Goal: Task Accomplishment & Management: Complete application form

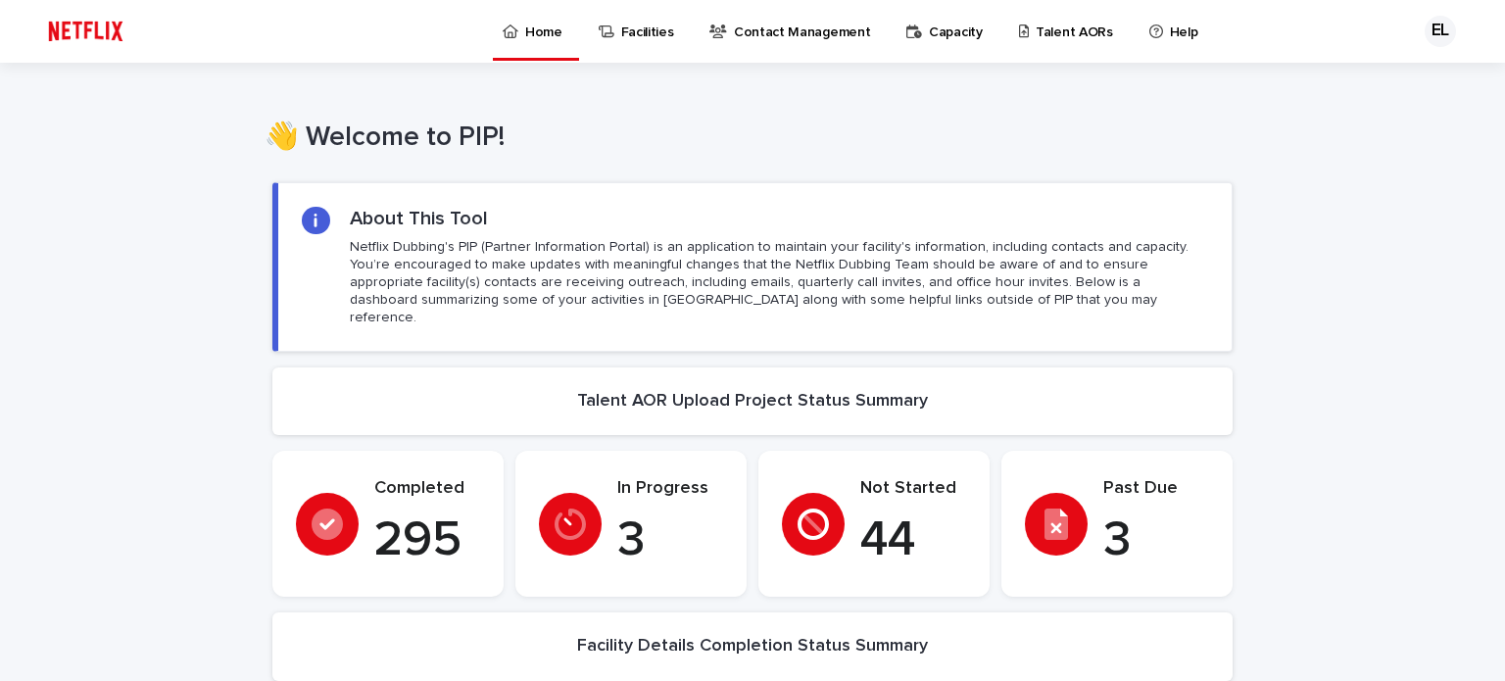
click at [1047, 30] on p "Talent AORs" at bounding box center [1074, 20] width 77 height 41
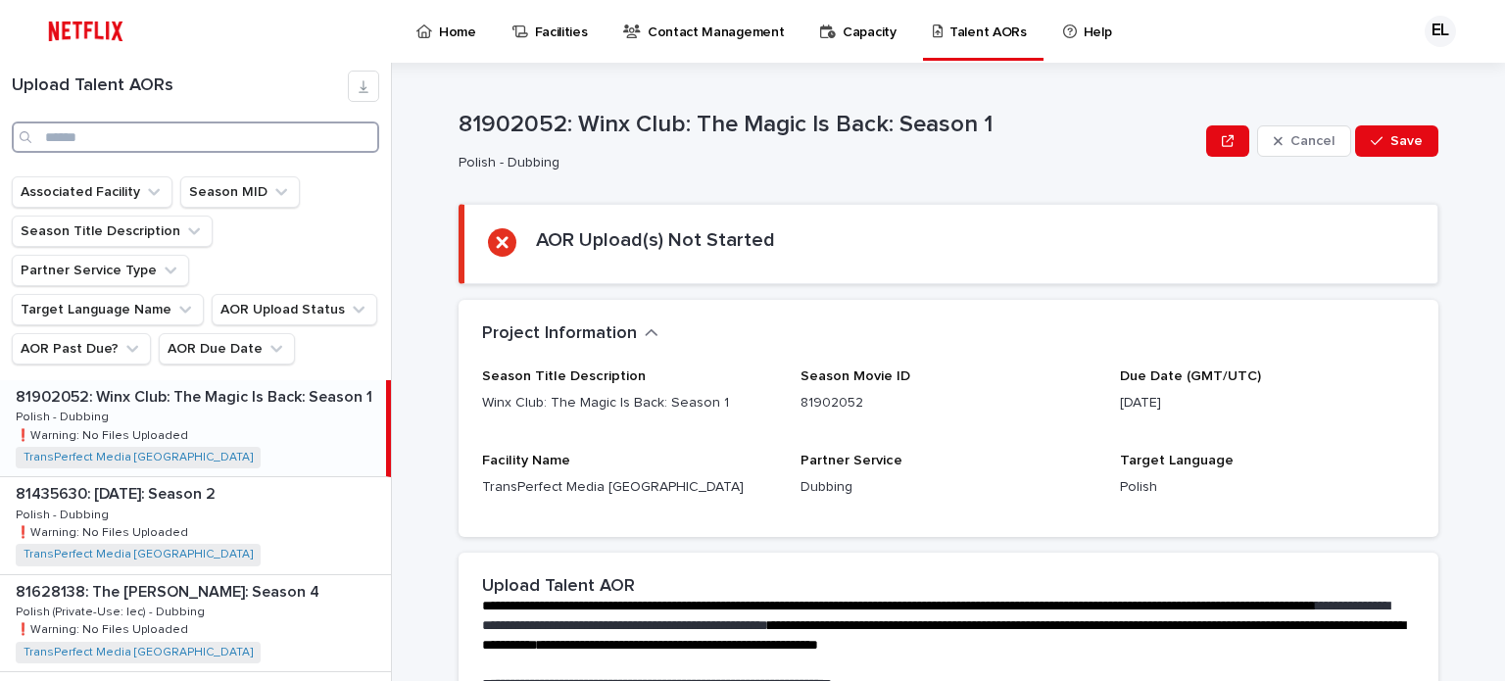
click at [78, 132] on input "Search" at bounding box center [196, 137] width 368 height 31
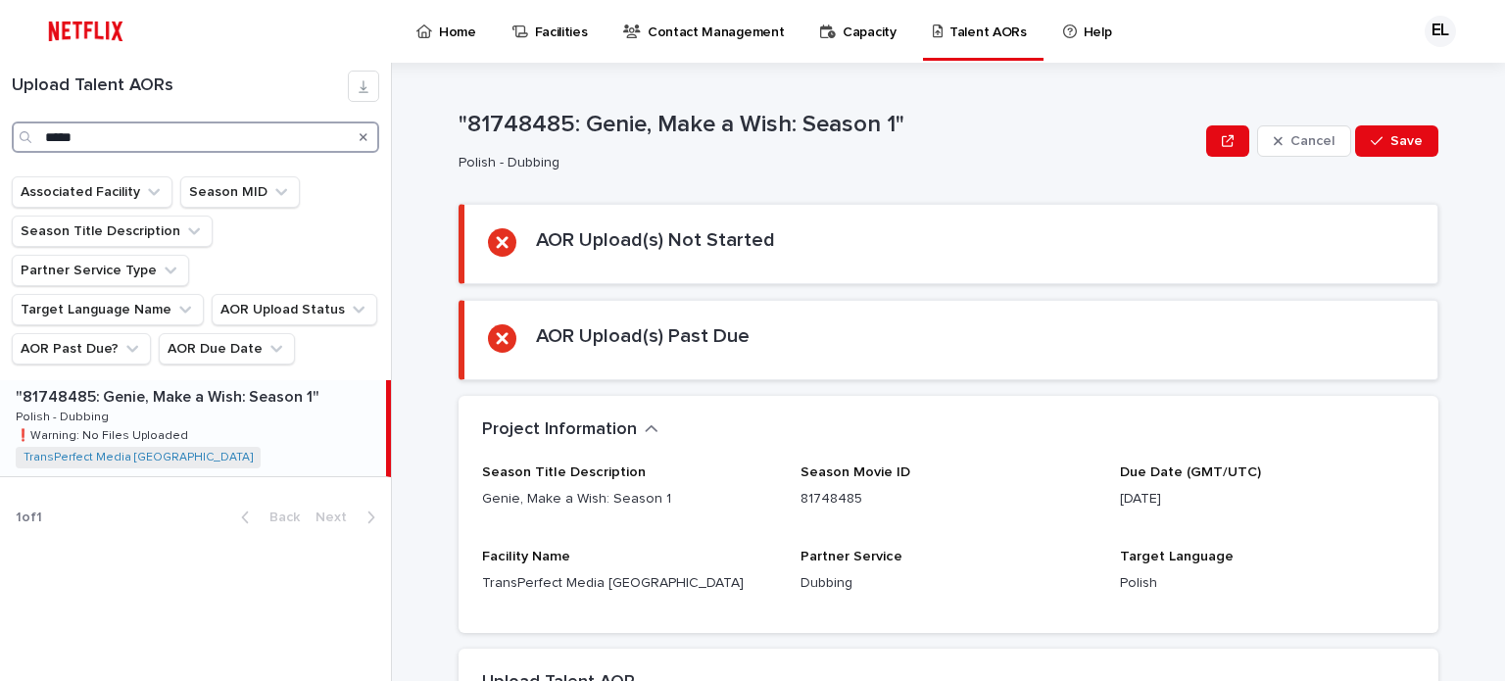
type input "*****"
click at [232, 384] on p ""81748485: Genie, Make a Wish: Season 1"" at bounding box center [170, 395] width 308 height 23
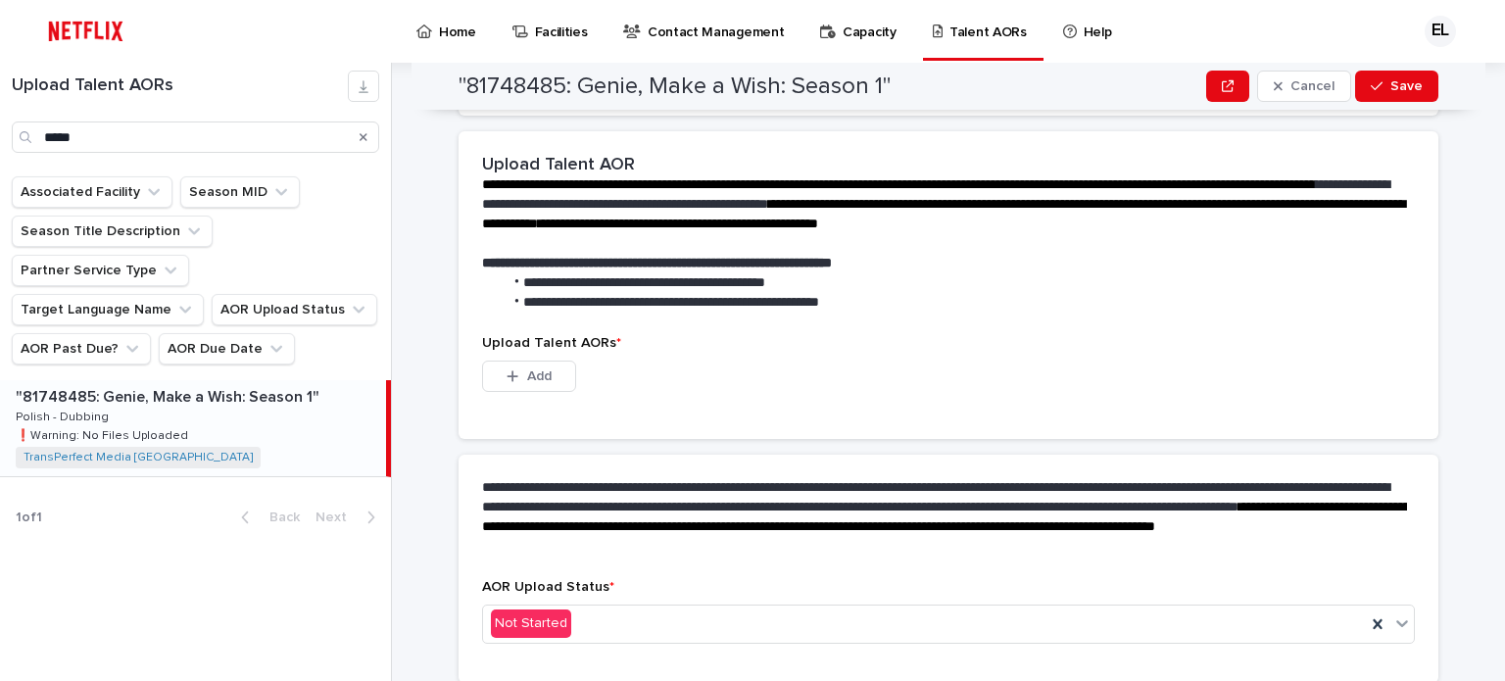
scroll to position [588, 0]
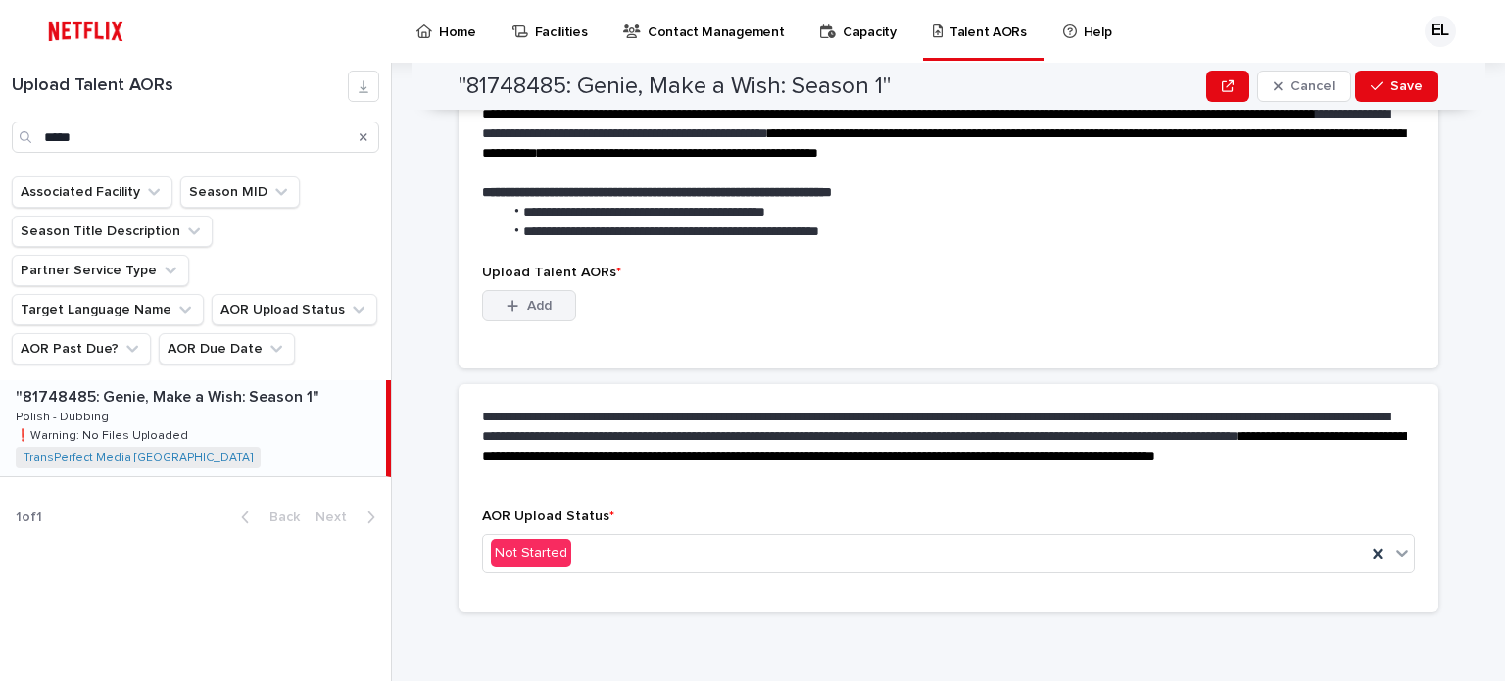
click at [550, 302] on button "Add" at bounding box center [529, 305] width 94 height 31
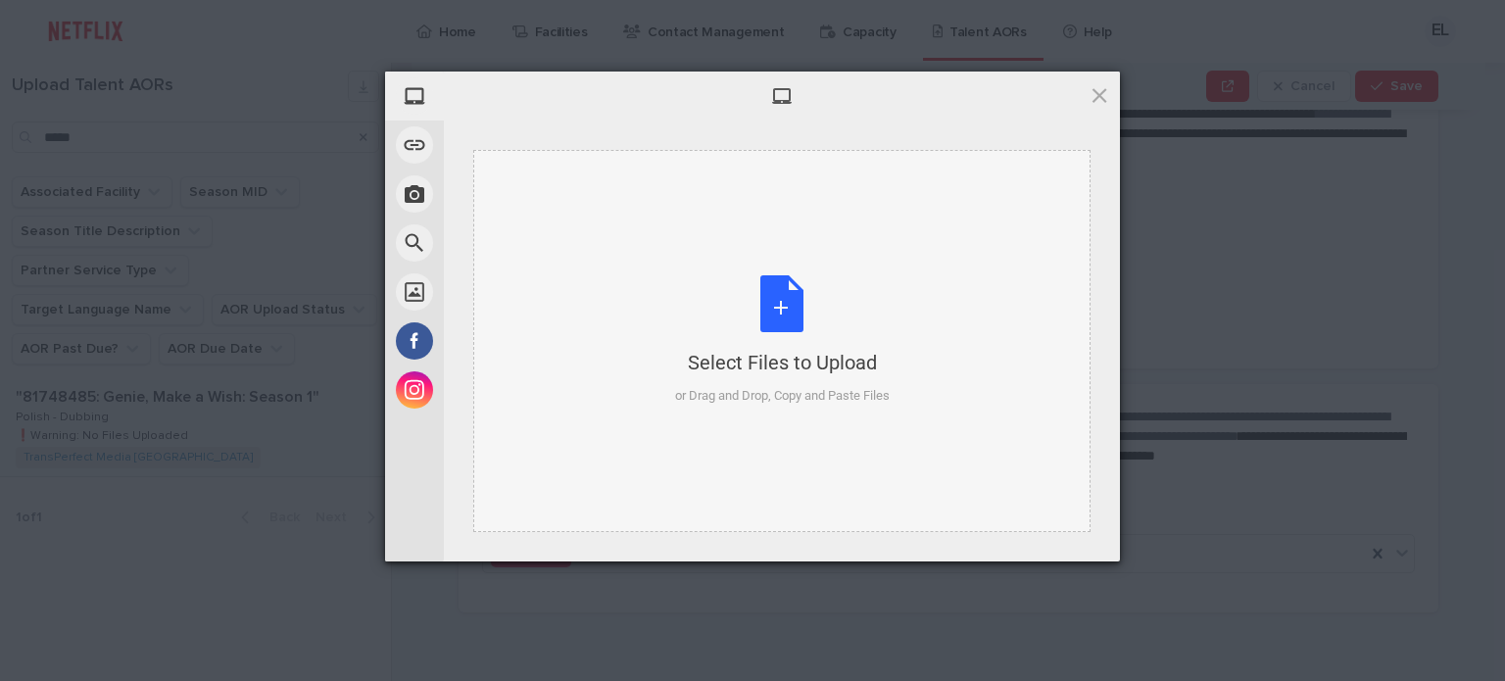
click at [787, 311] on div "Select Files to Upload or Drag and Drop, Copy and Paste Files" at bounding box center [782, 340] width 215 height 130
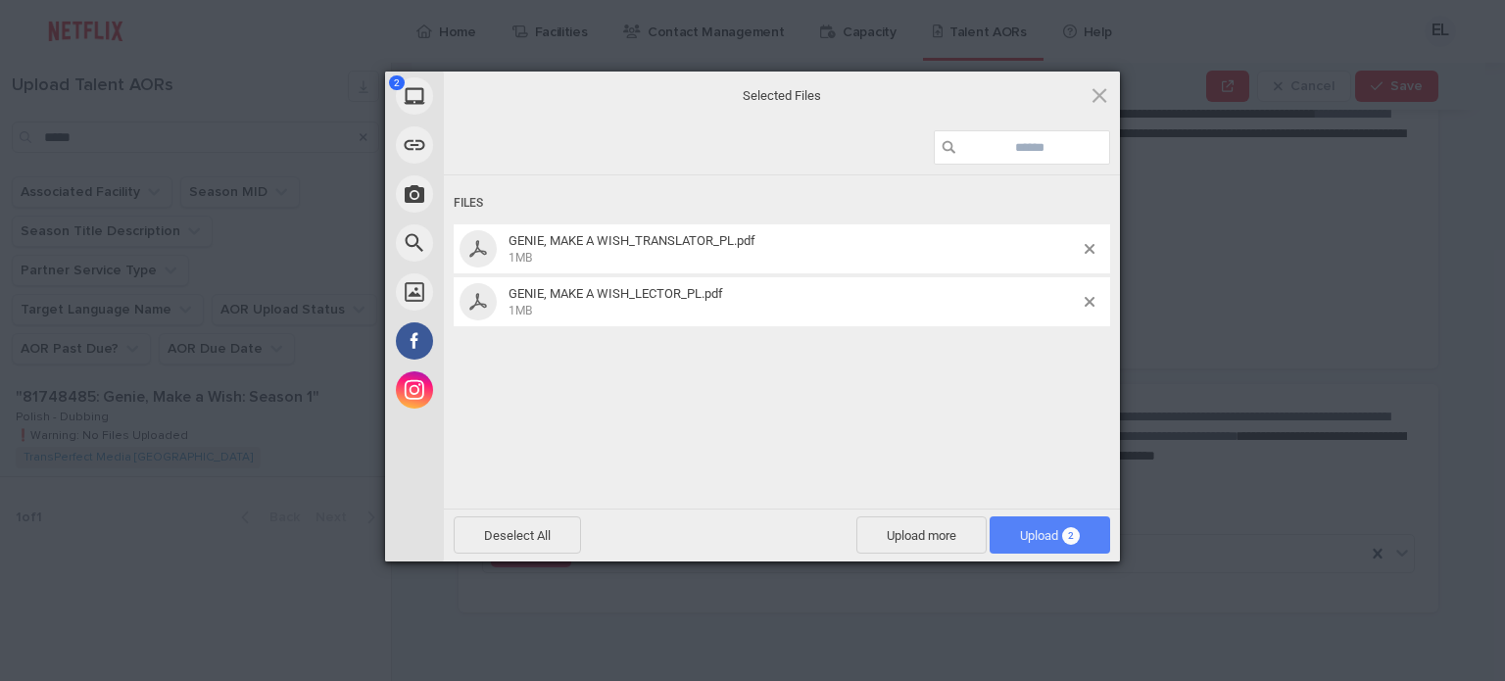
click at [1048, 533] on span "Upload 2" at bounding box center [1050, 535] width 60 height 15
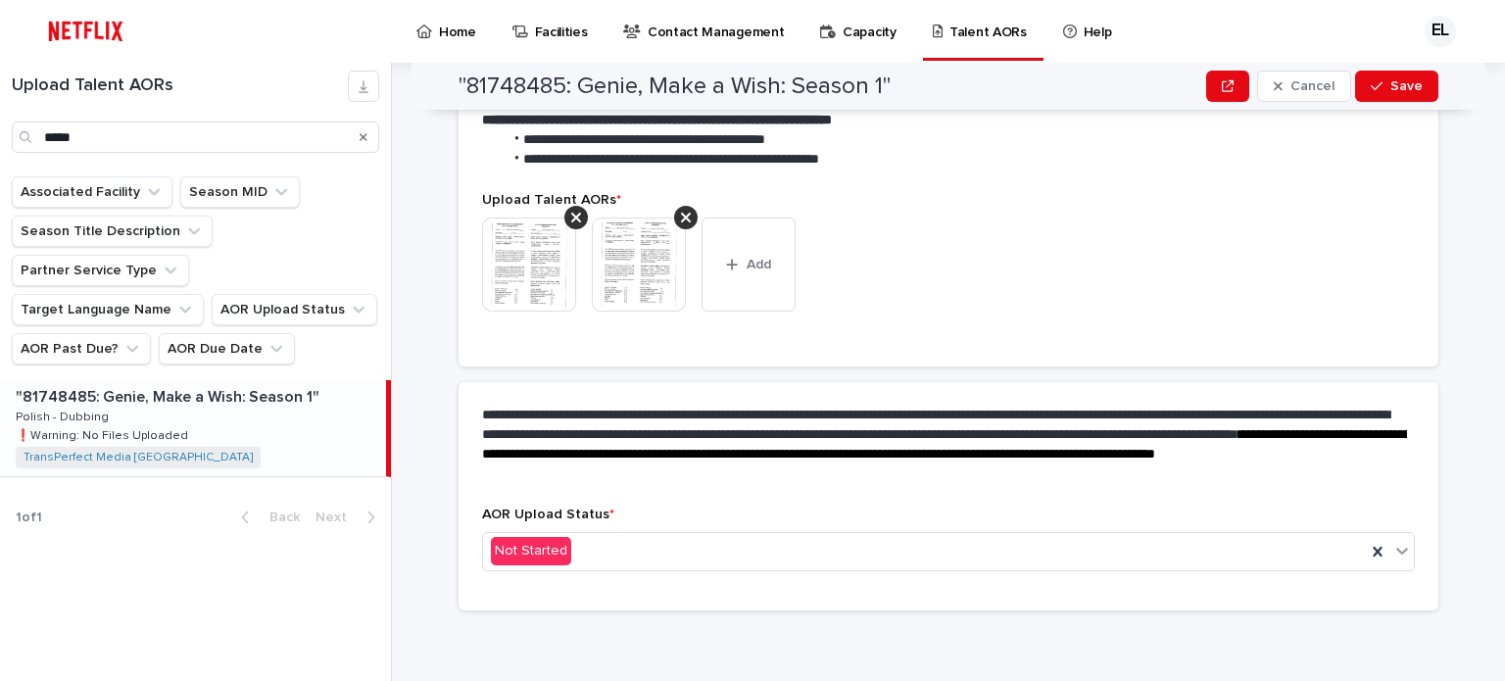
scroll to position [564, 0]
click at [1392, 93] on button "Save" at bounding box center [1396, 86] width 83 height 31
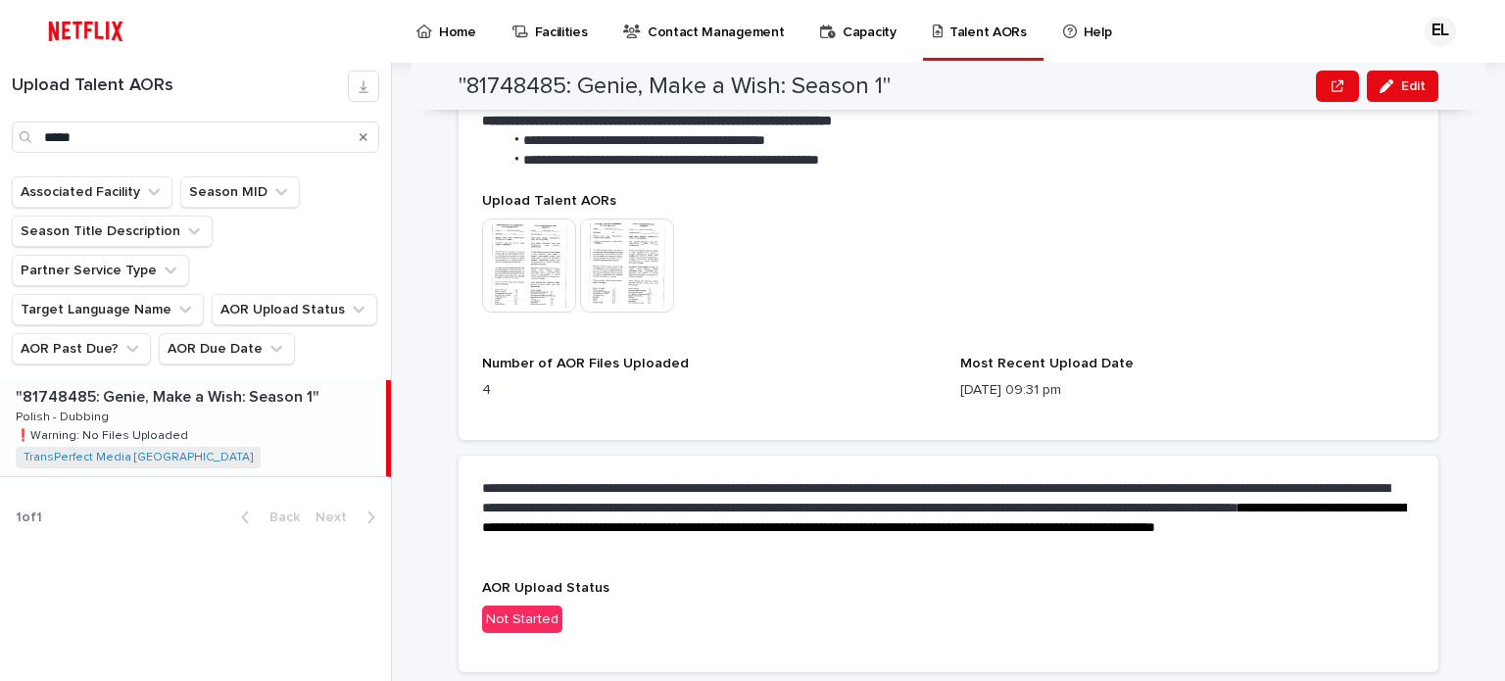
scroll to position [583, 0]
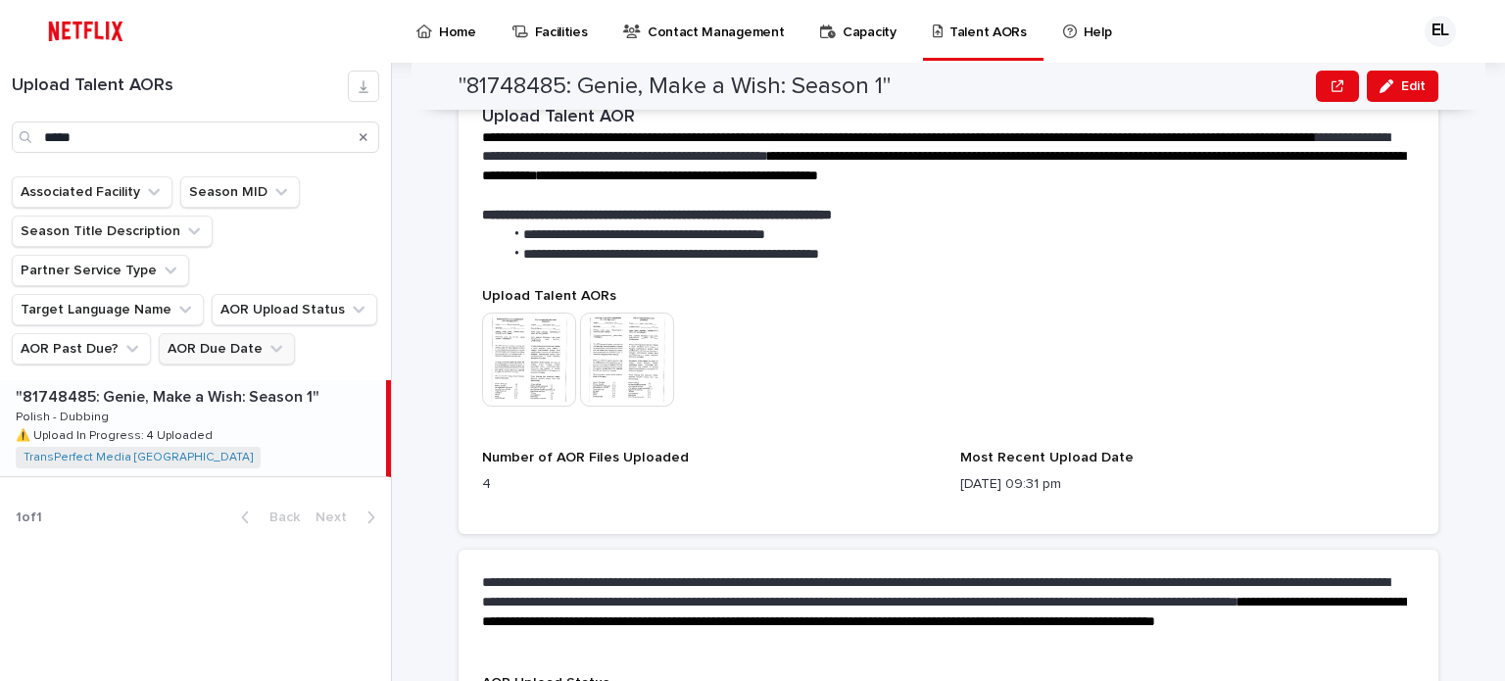
click at [267, 339] on icon "AOR Due Date" at bounding box center [277, 349] width 20 height 20
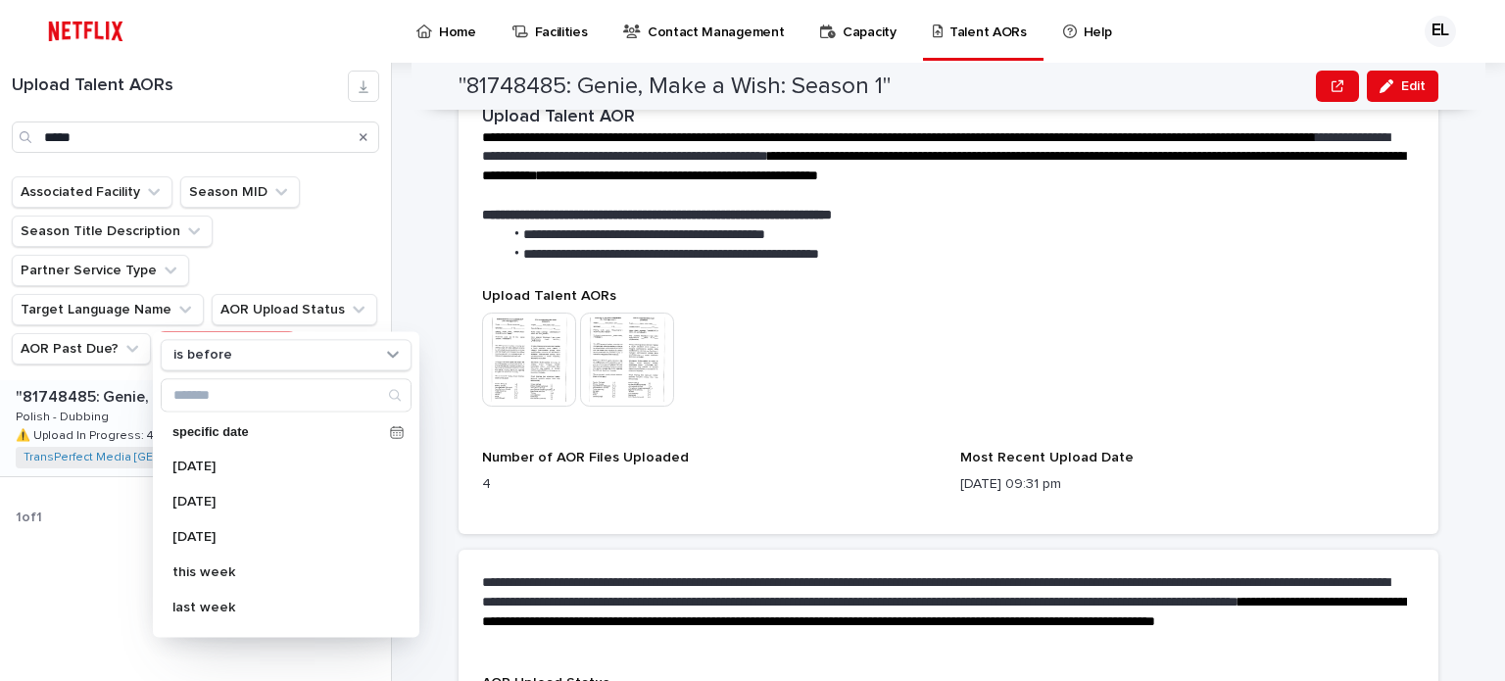
click at [224, 333] on button "AOR Due Date" at bounding box center [227, 348] width 136 height 31
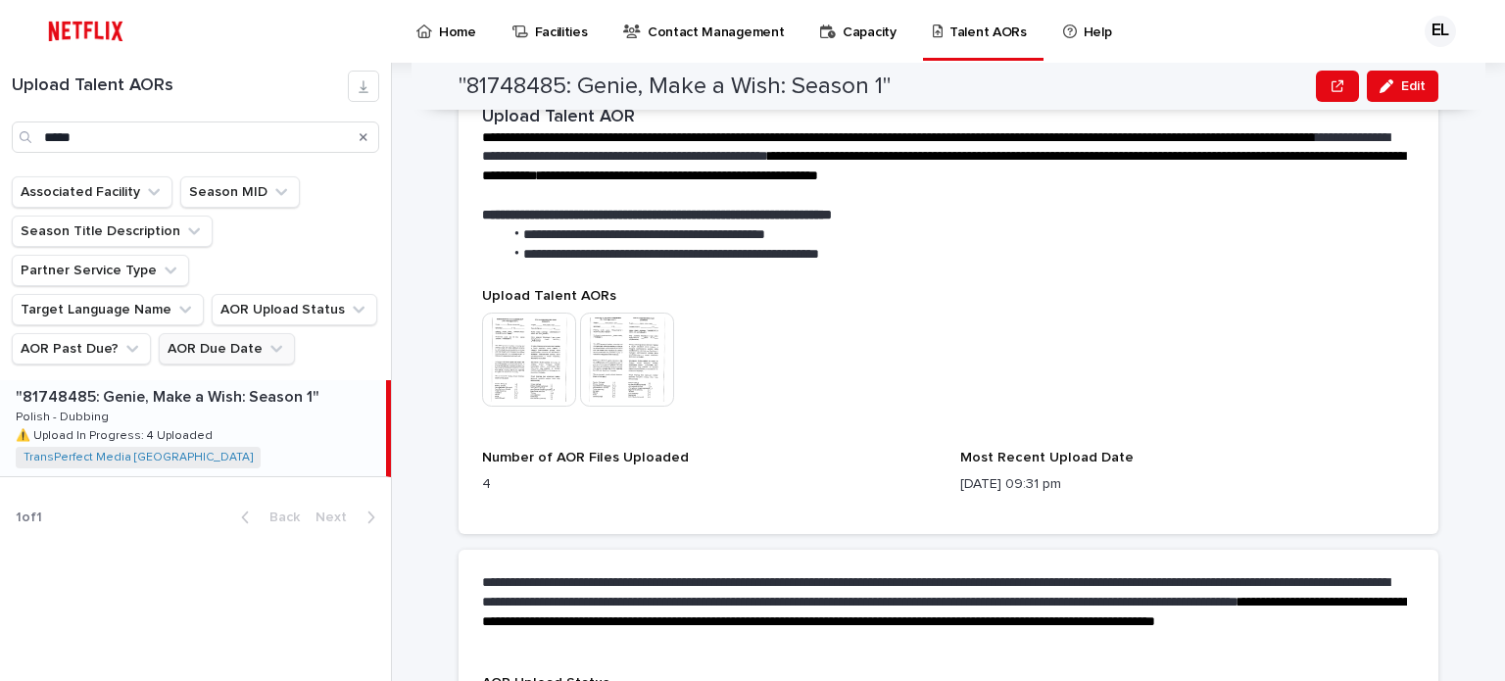
click at [224, 333] on button "AOR Due Date" at bounding box center [227, 348] width 136 height 31
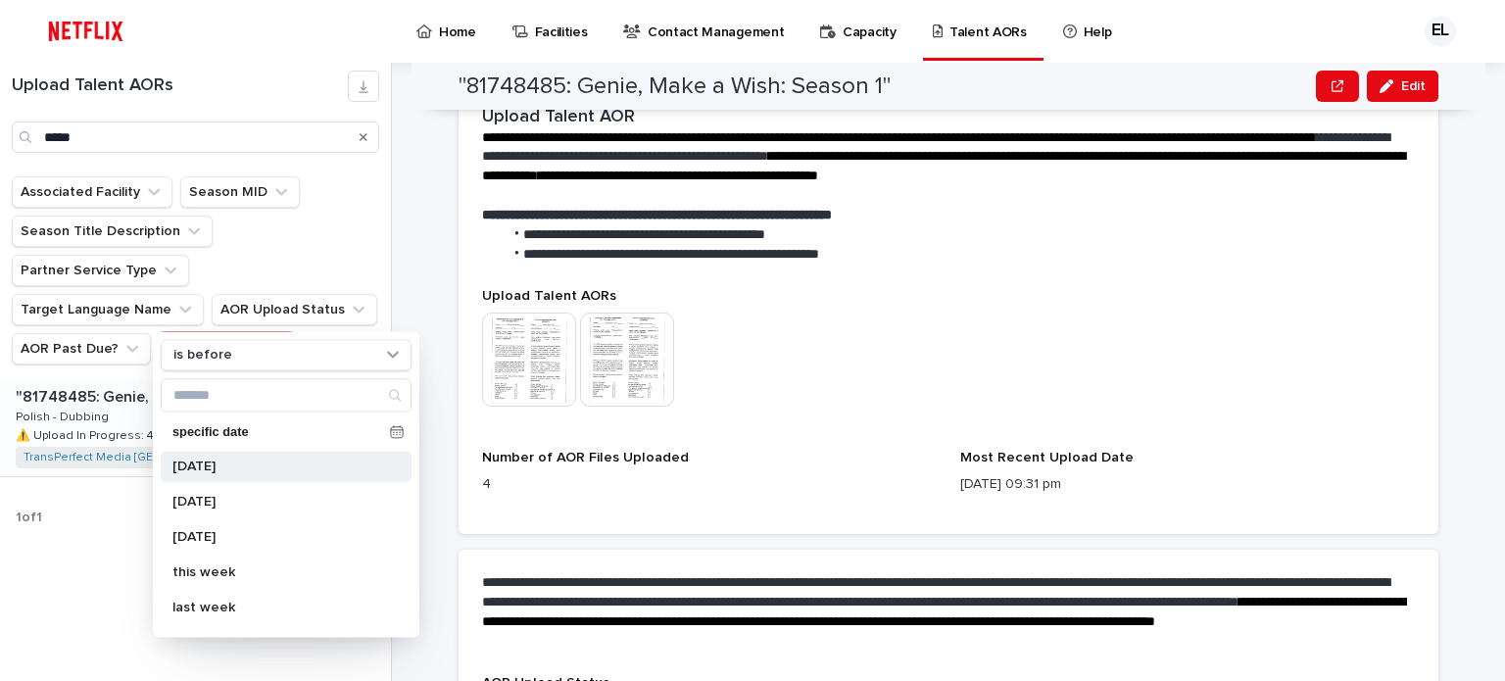
click at [200, 454] on div "[DATE]" at bounding box center [286, 466] width 251 height 31
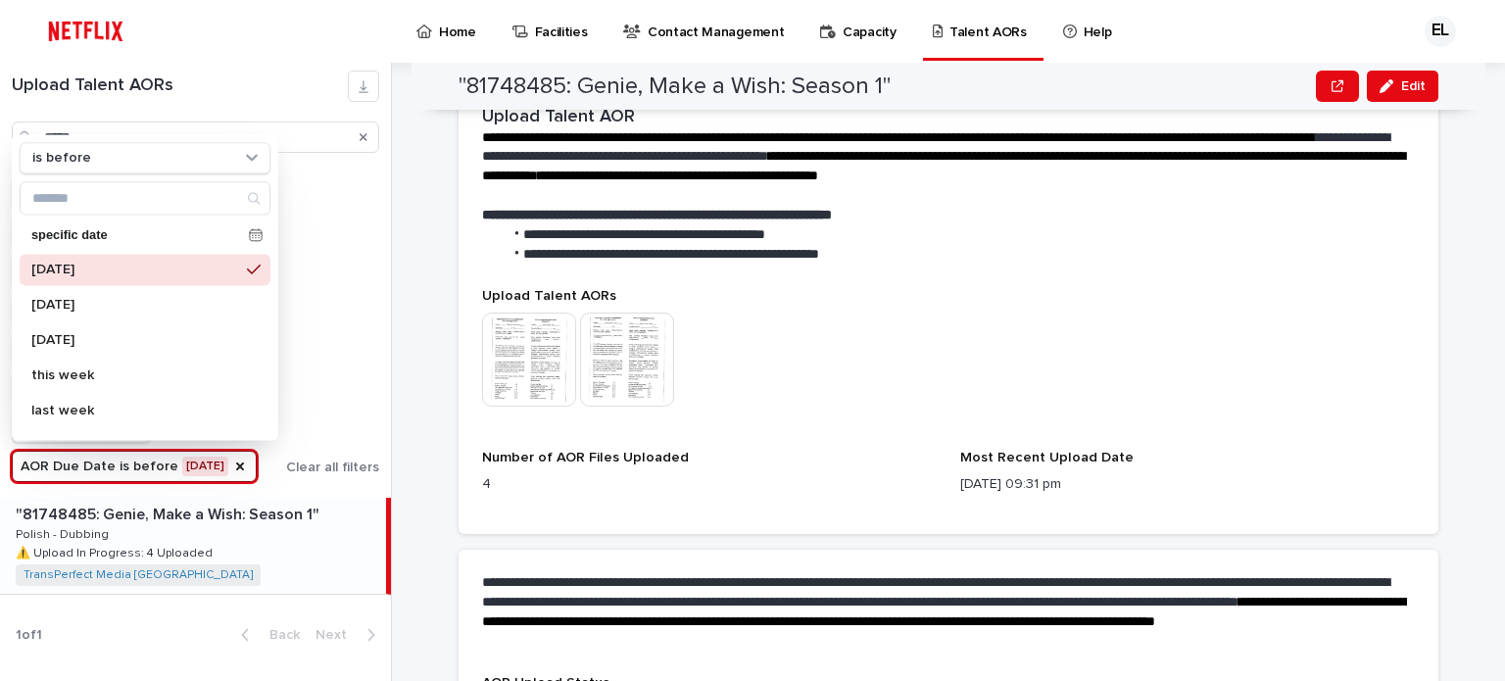
click at [332, 347] on div "Associated Facility Season MID Season Title Description Partner Service Type Ta…" at bounding box center [196, 329] width 368 height 306
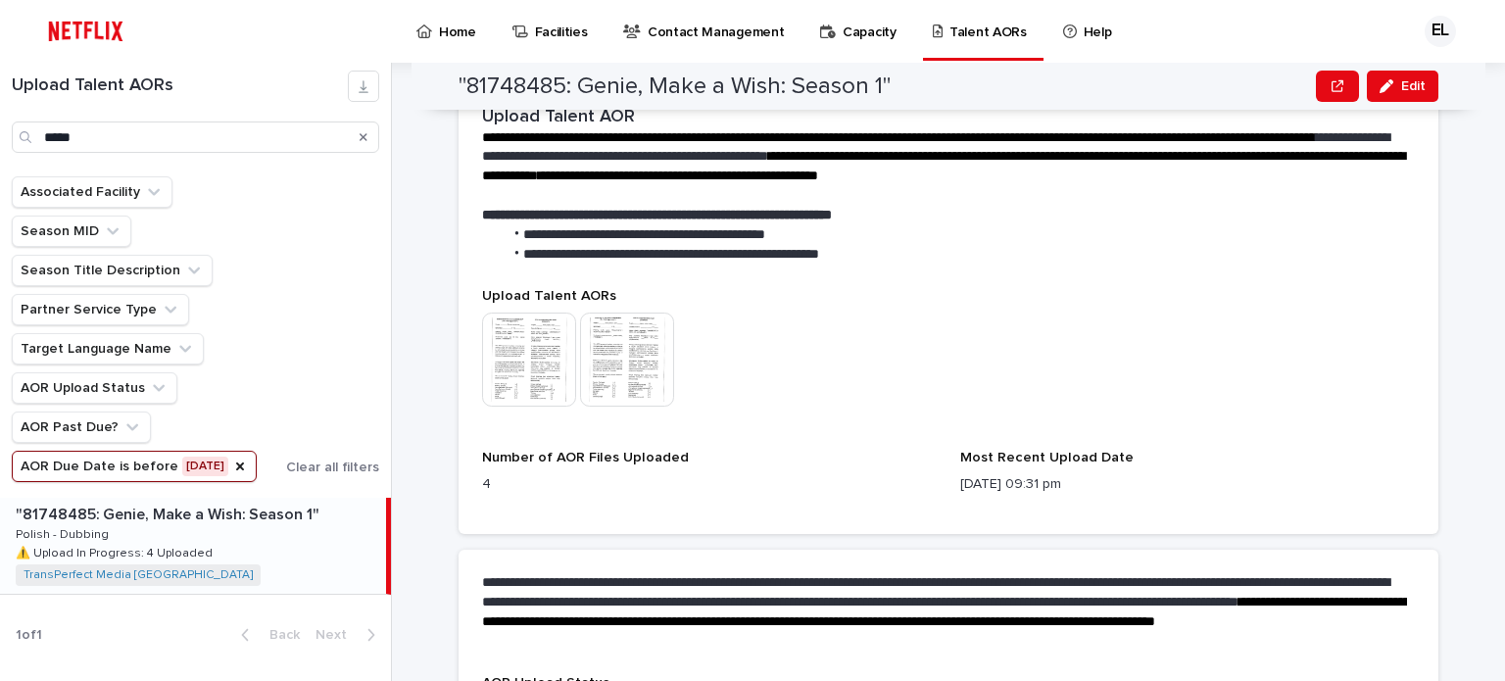
click at [325, 339] on div "Associated Facility Season MID Season Title Description Partner Service Type Ta…" at bounding box center [196, 329] width 368 height 306
click at [317, 339] on div "Associated Facility Season MID Season Title Description Partner Service Type Ta…" at bounding box center [196, 329] width 368 height 306
drag, startPoint x: 365, startPoint y: 135, endPoint x: 361, endPoint y: 309, distance: 173.5
click at [367, 136] on icon "Search" at bounding box center [364, 137] width 8 height 12
click at [140, 462] on button "AOR Due Date is before [DATE]" at bounding box center [134, 466] width 245 height 31
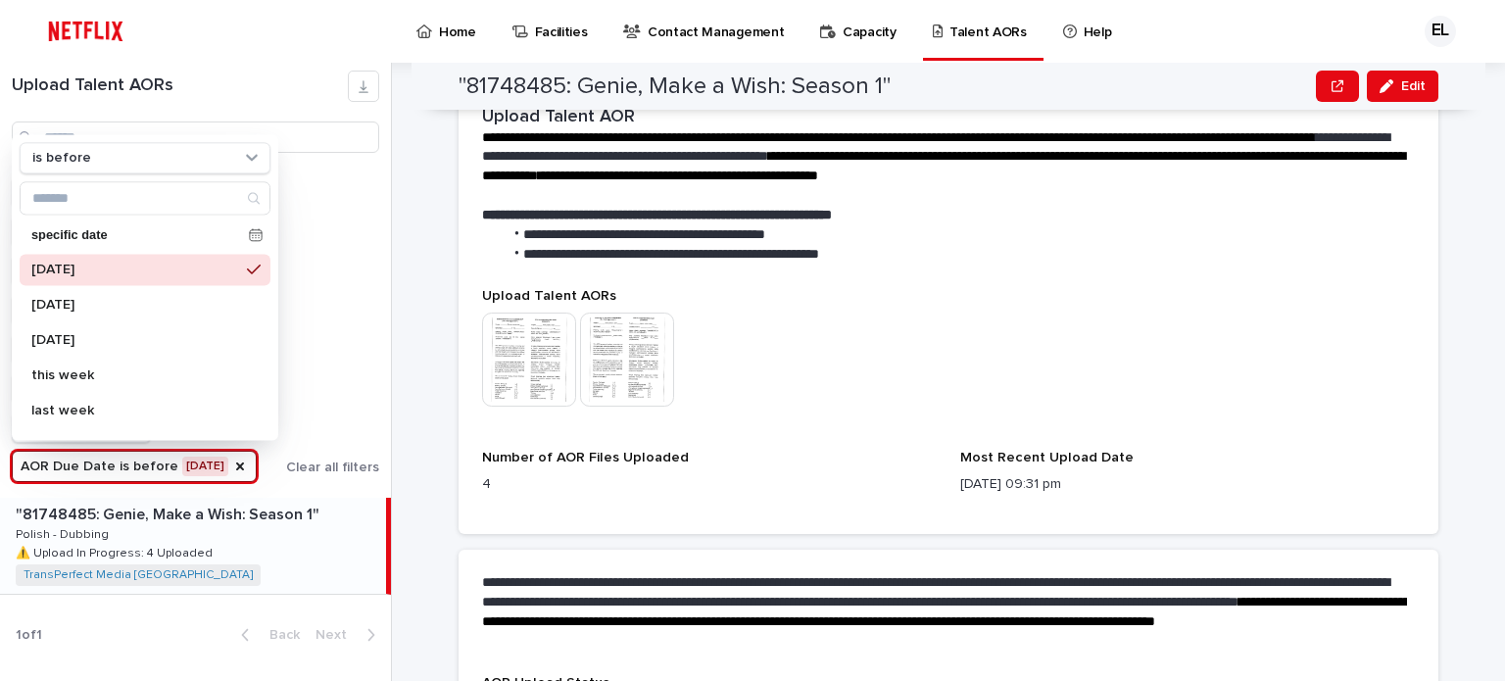
click at [148, 270] on p "[DATE]" at bounding box center [135, 270] width 208 height 14
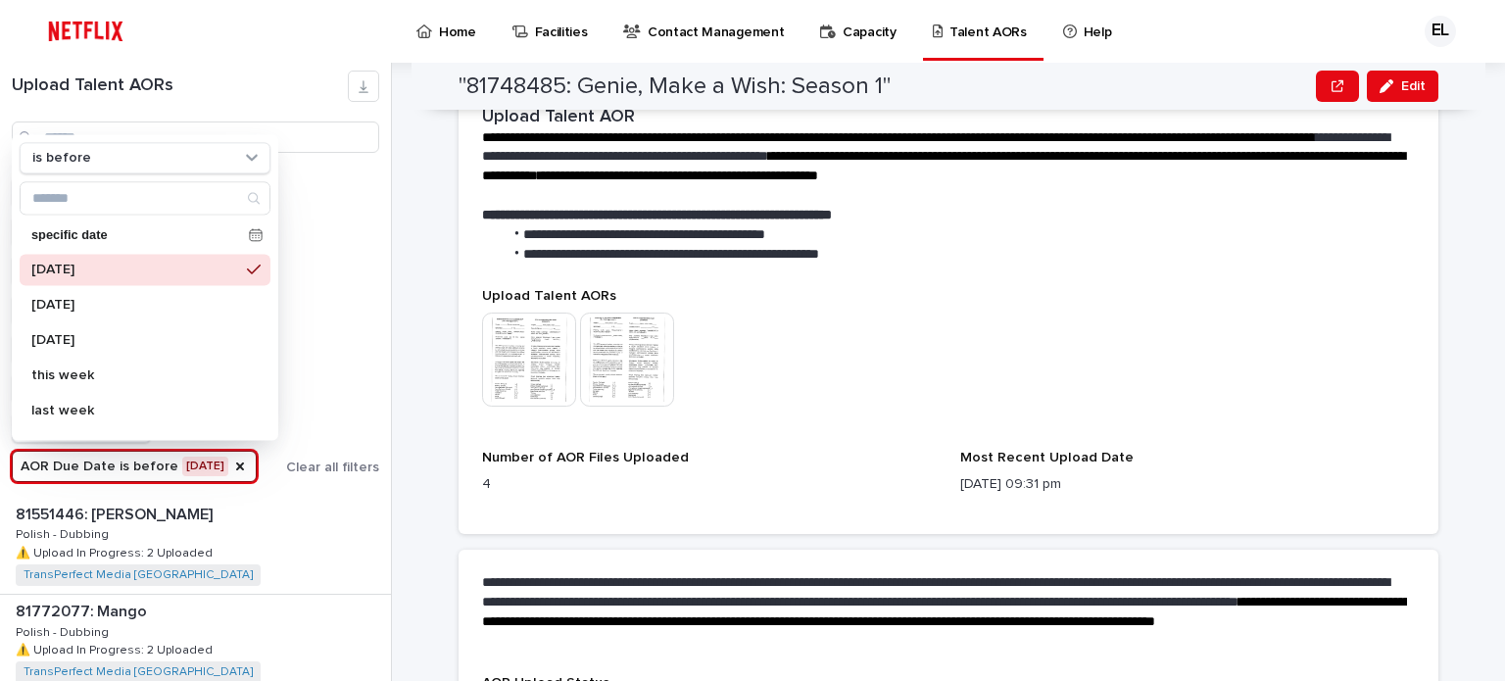
click at [320, 387] on div "Associated Facility Season MID Season Title Description Partner Service Type Ta…" at bounding box center [196, 329] width 368 height 306
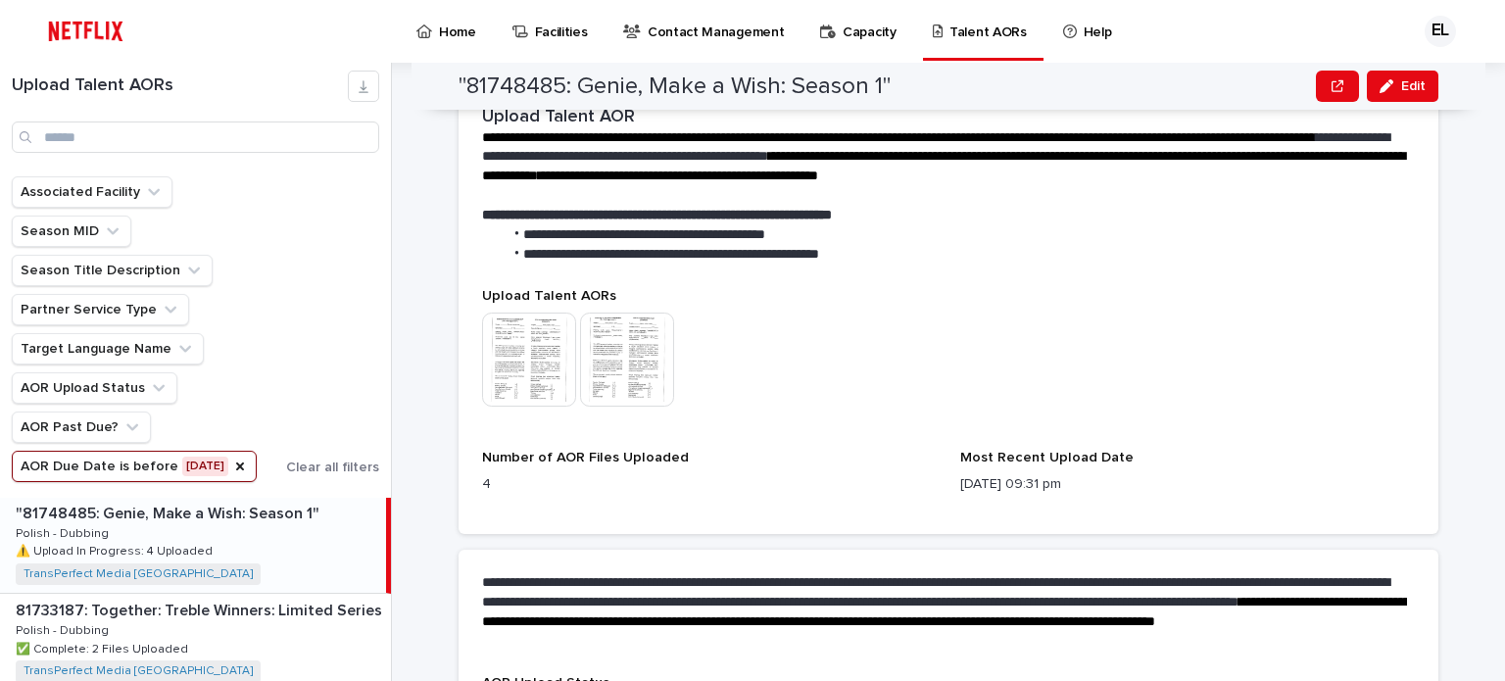
scroll to position [98, 0]
click at [116, 519] on p "81772077: Mango" at bounding box center [83, 512] width 135 height 23
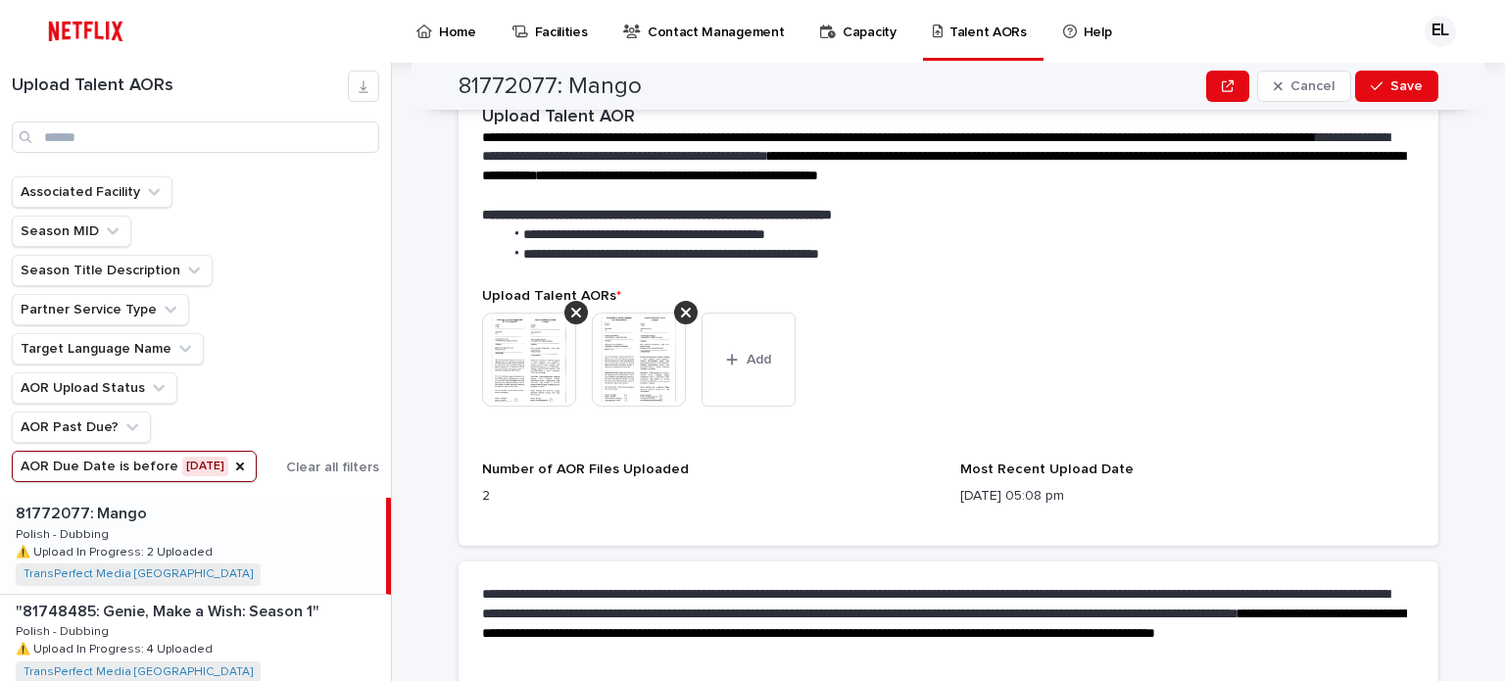
scroll to position [761, 0]
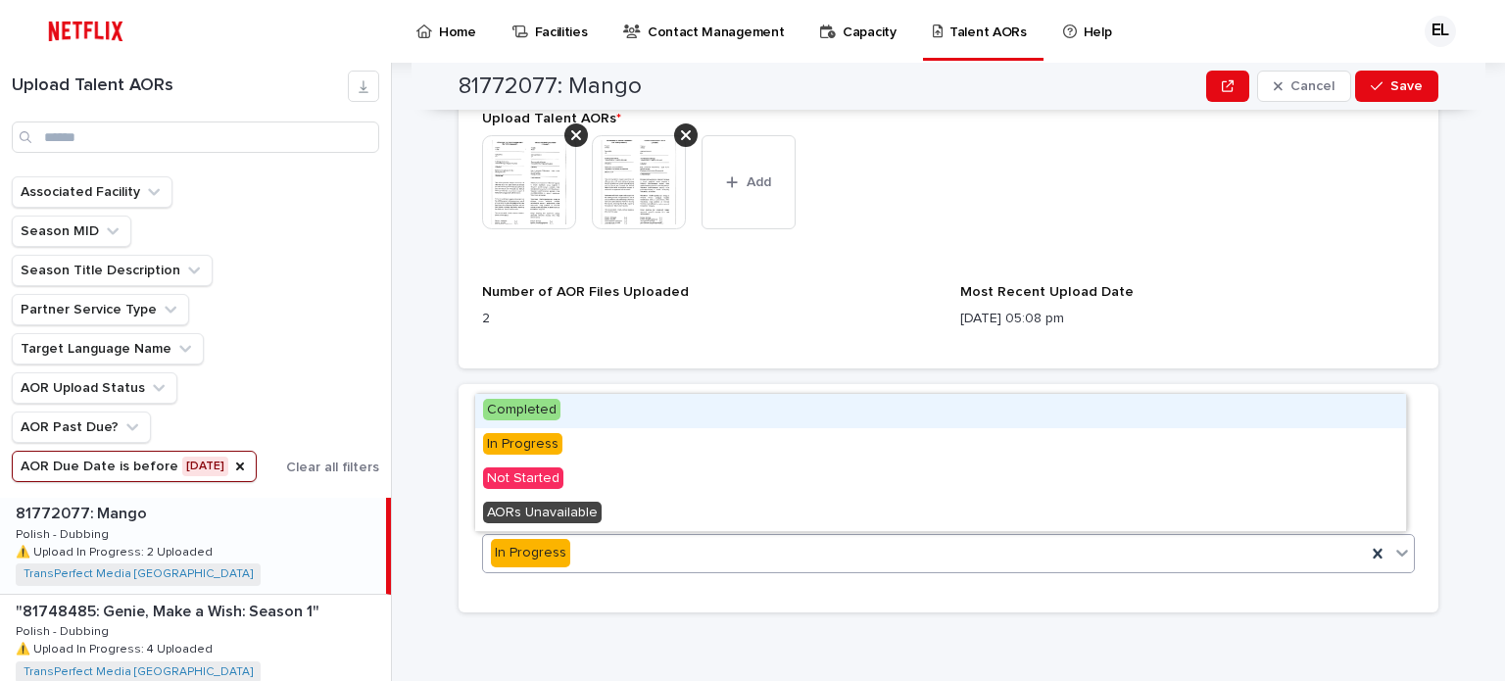
click at [1397, 553] on icon at bounding box center [1403, 553] width 20 height 20
click at [533, 416] on span "Completed" at bounding box center [521, 410] width 77 height 22
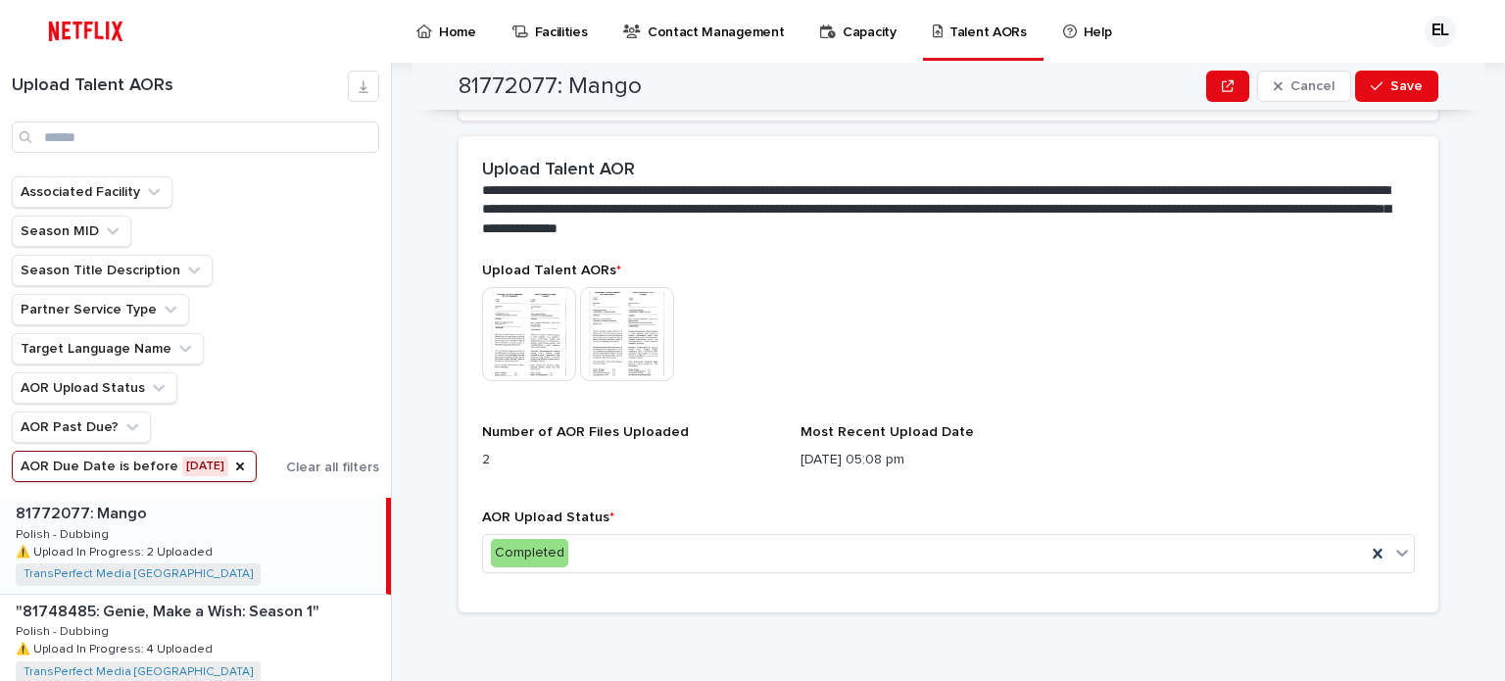
scroll to position [530, 0]
click at [1411, 89] on span "Save" at bounding box center [1407, 86] width 32 height 14
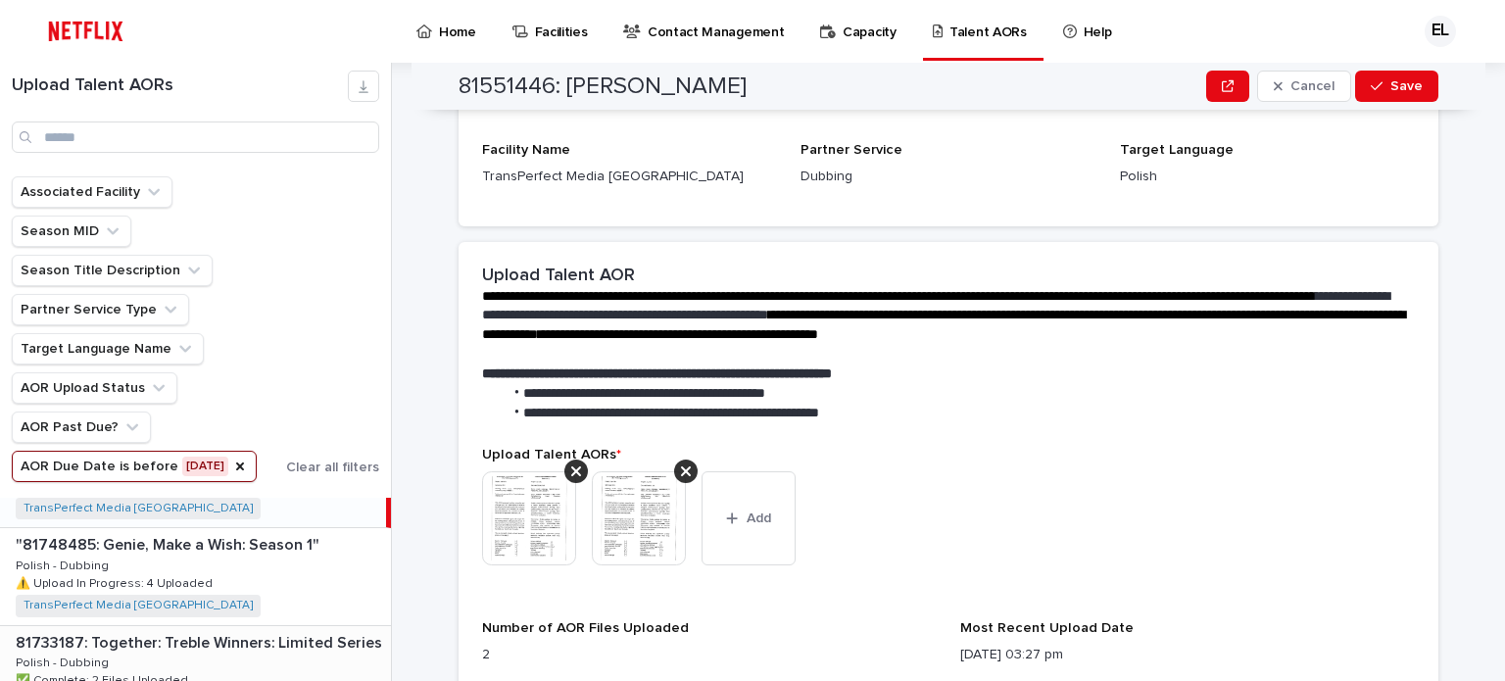
scroll to position [98, 0]
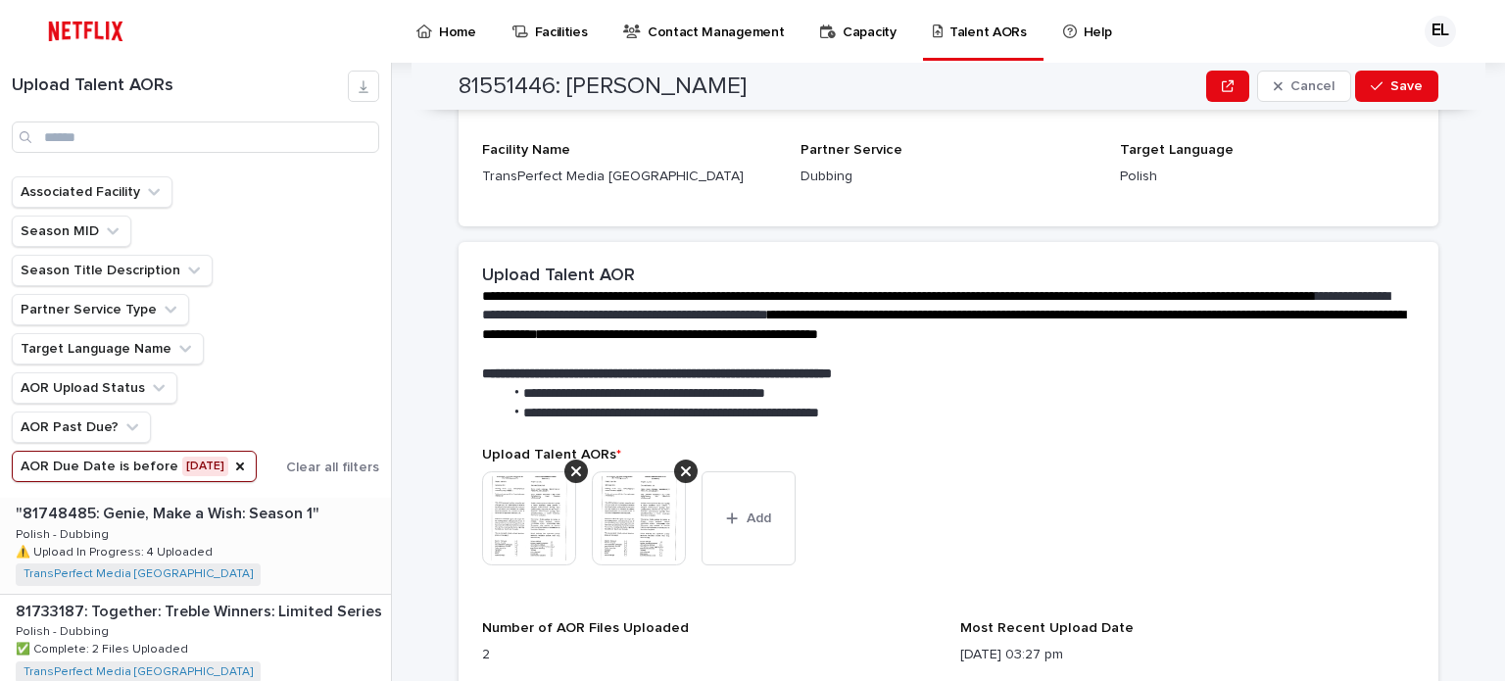
click at [257, 515] on p ""81748485: Genie, Make a Wish: Season 1"" at bounding box center [170, 512] width 308 height 23
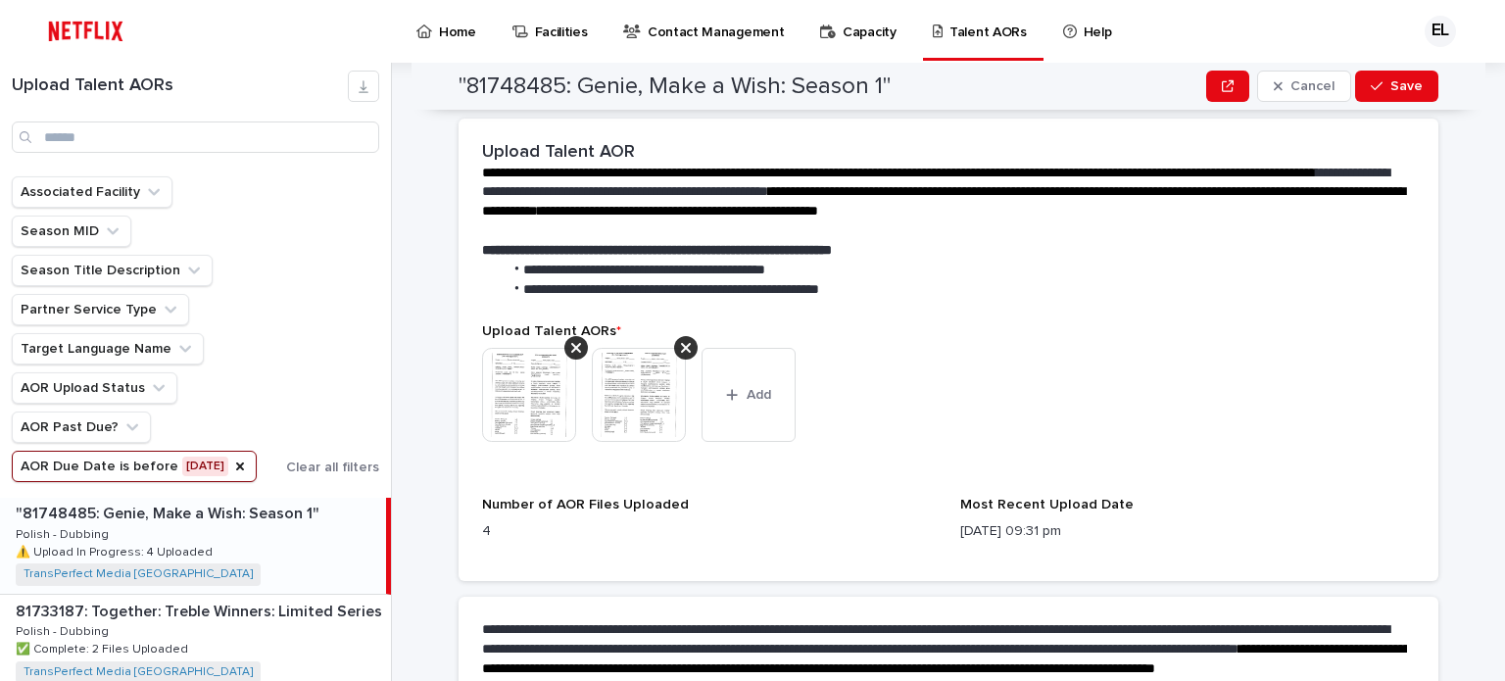
scroll to position [718, 0]
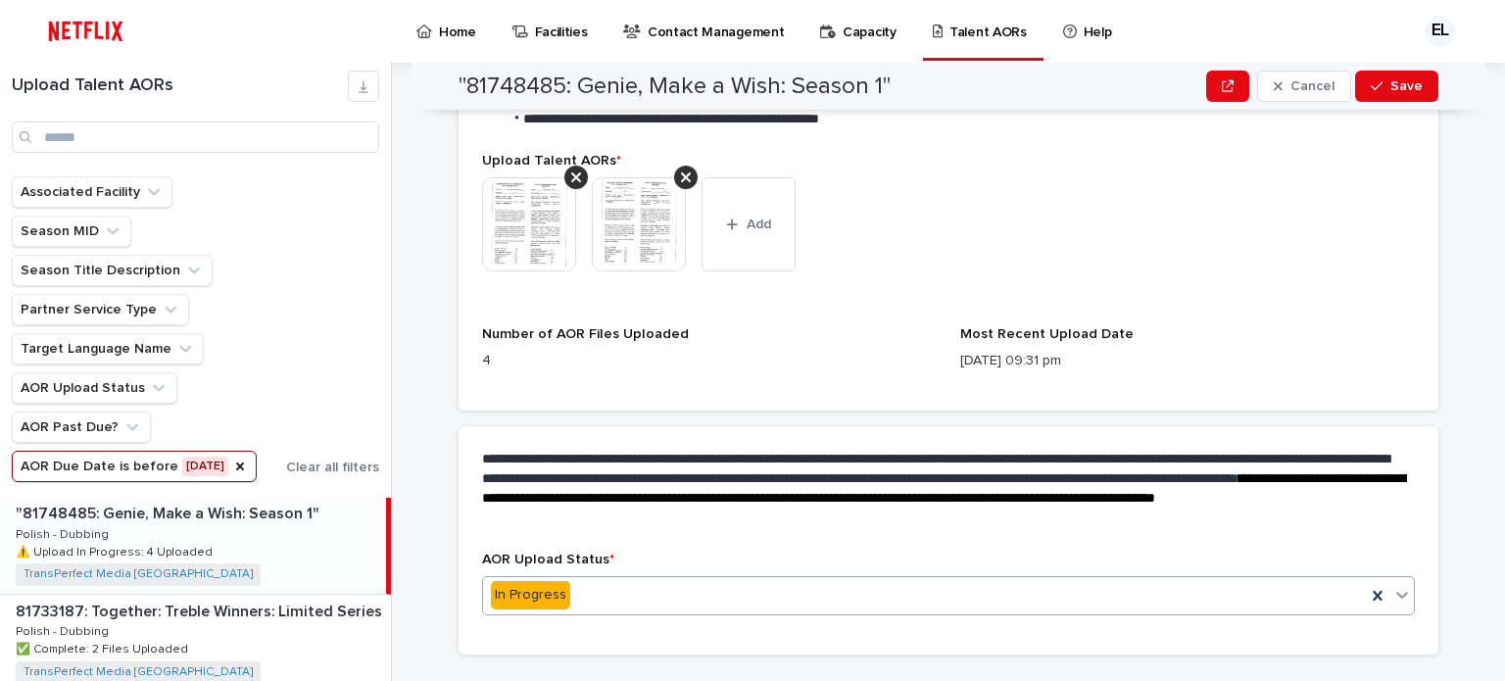
click at [1397, 599] on icon at bounding box center [1403, 595] width 20 height 20
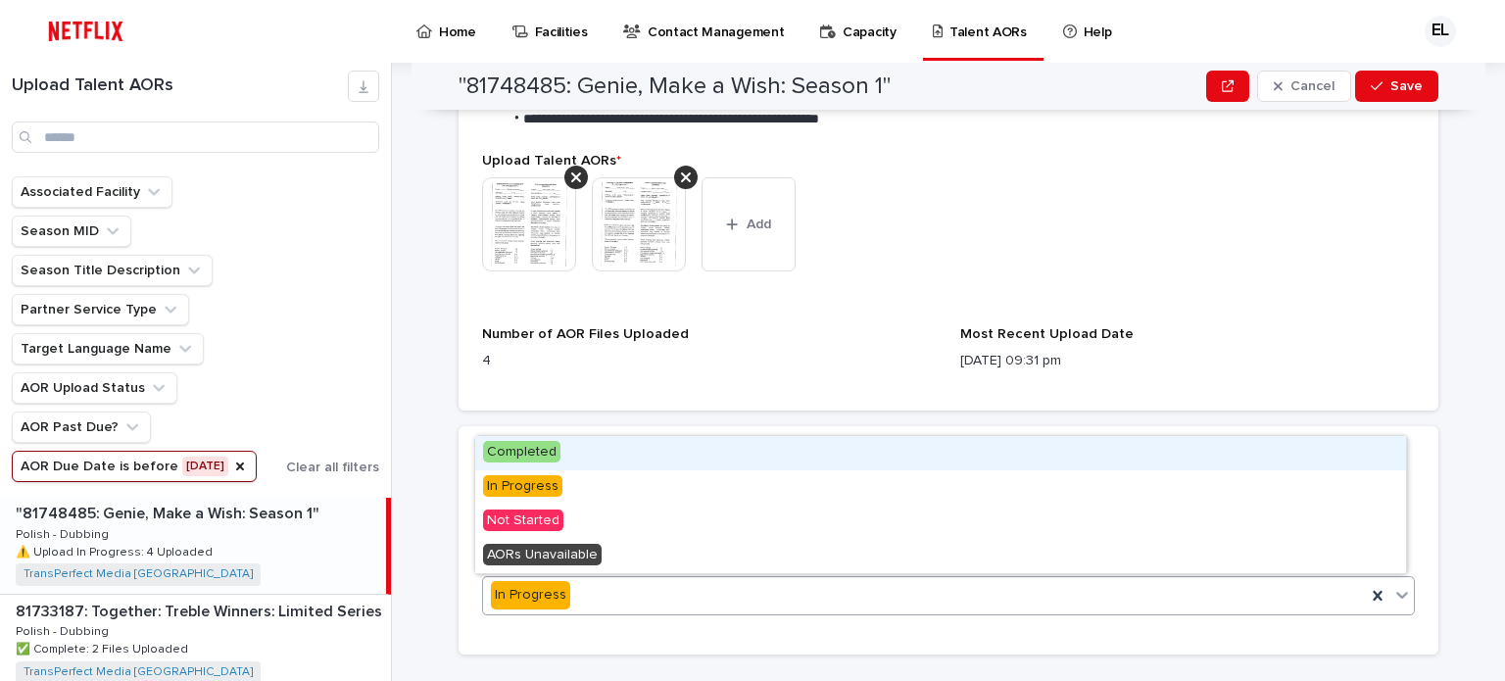
click at [545, 454] on span "Completed" at bounding box center [521, 452] width 77 height 22
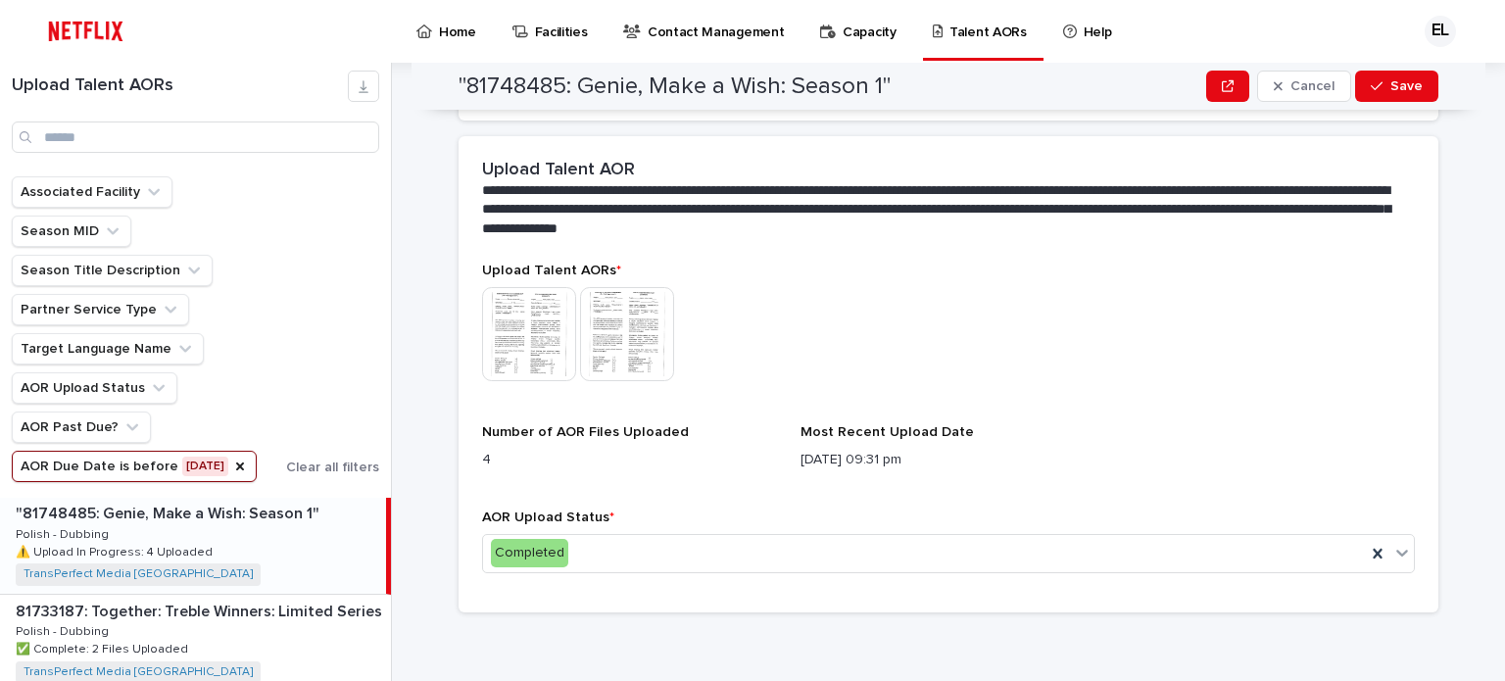
scroll to position [530, 0]
click at [1391, 85] on span "Save" at bounding box center [1407, 86] width 32 height 14
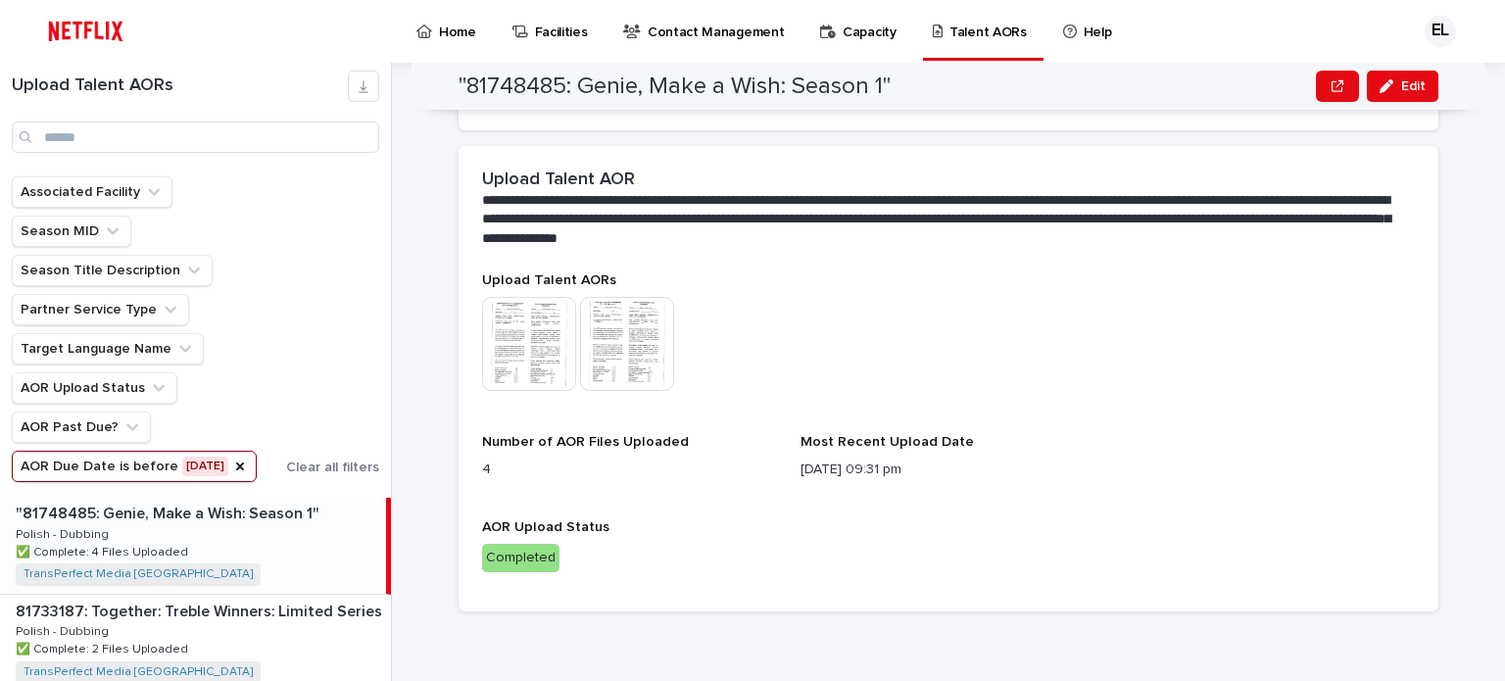
scroll to position [196, 0]
click at [264, 521] on div "81733187: Together: Treble Winners: Limited Series 81733187: Together: Treble W…" at bounding box center [195, 545] width 391 height 96
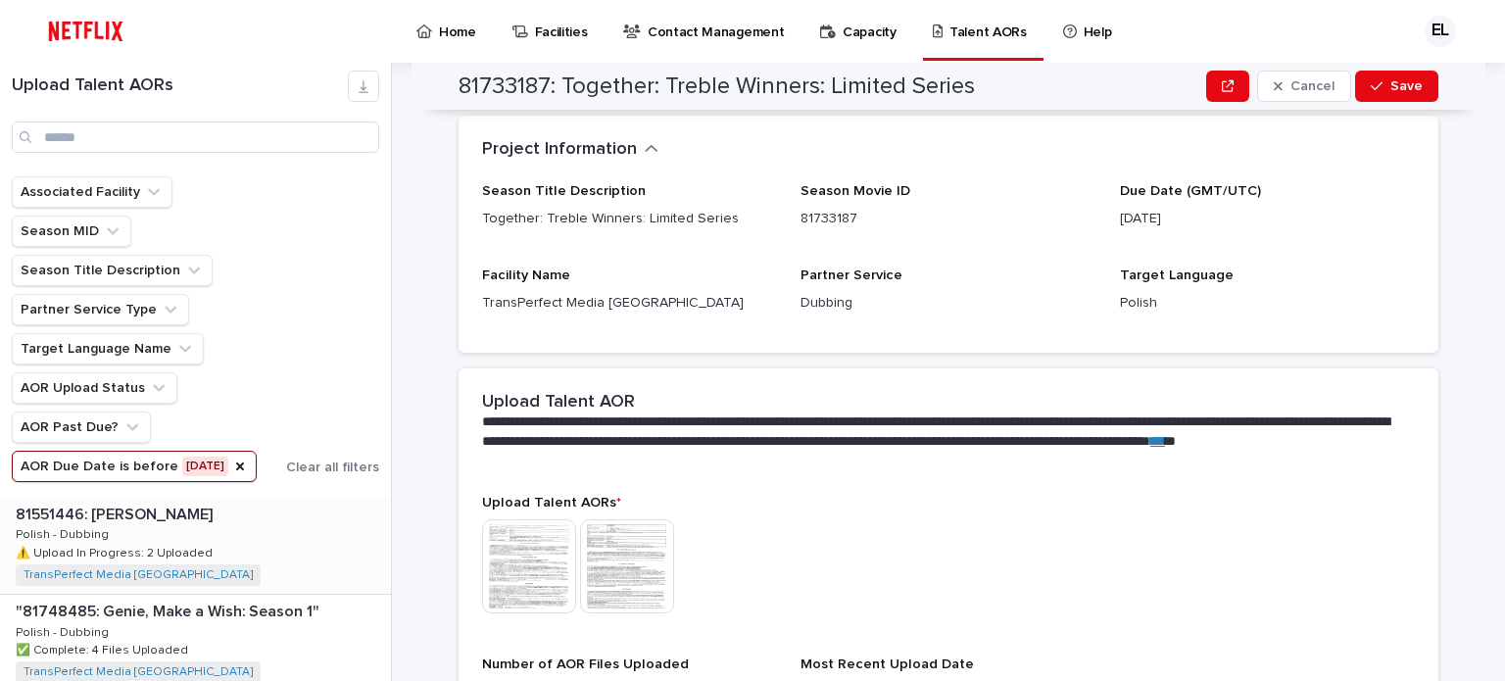
click at [110, 517] on p "81551446: [PERSON_NAME]" at bounding box center [116, 513] width 201 height 23
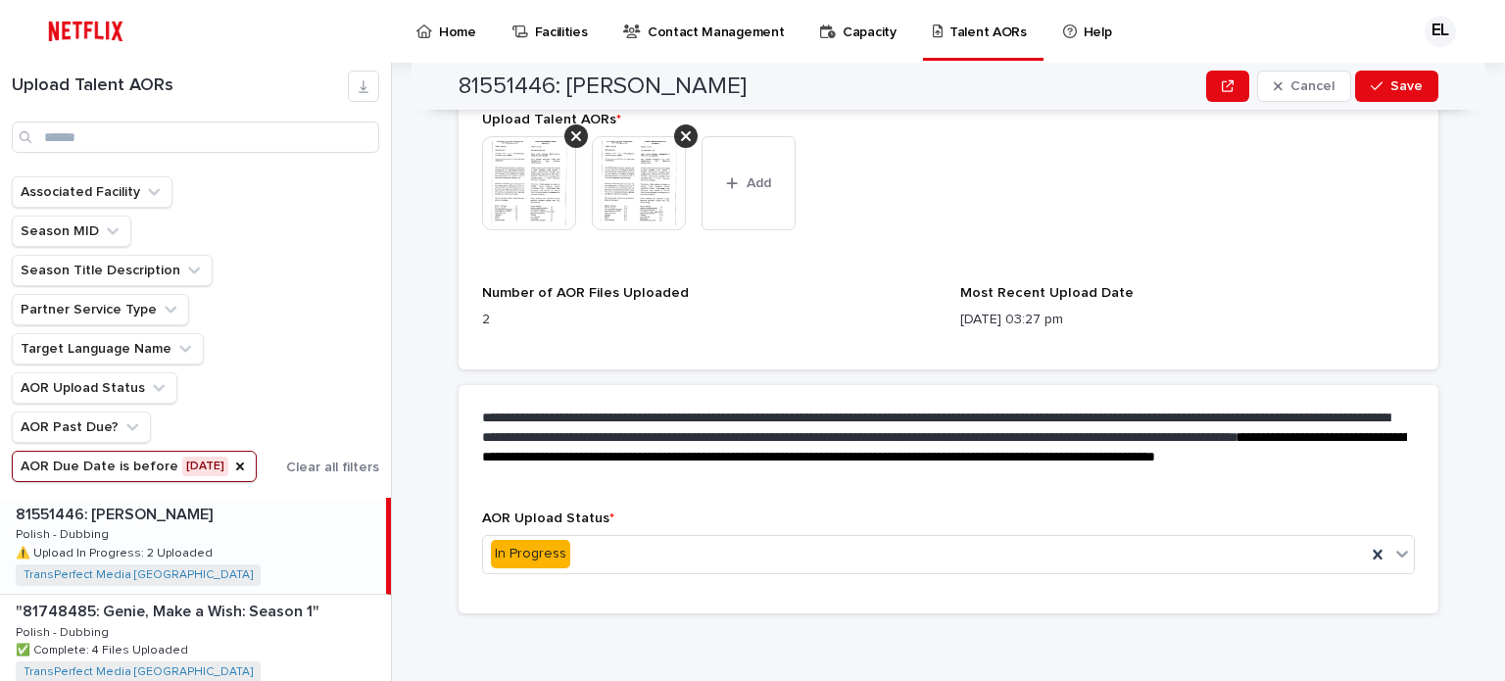
scroll to position [761, 0]
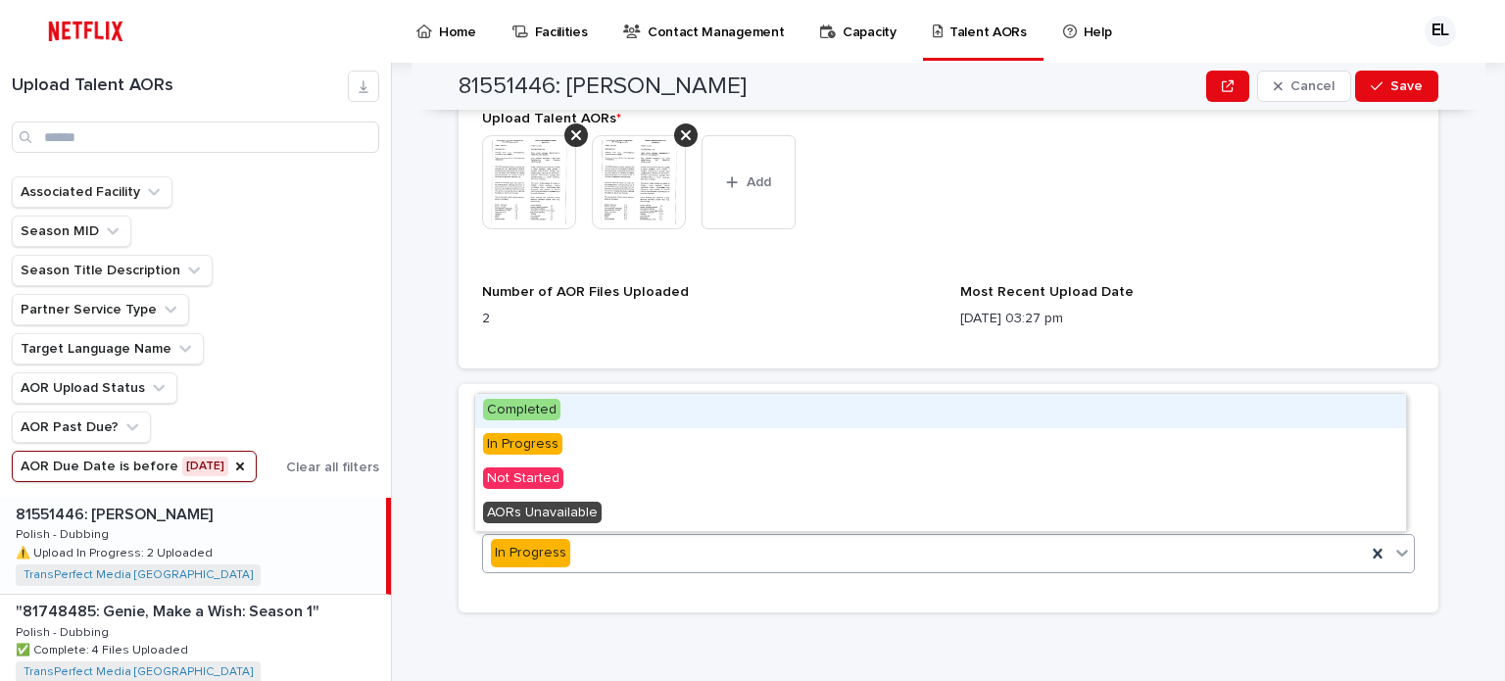
click at [1393, 555] on icon at bounding box center [1403, 553] width 20 height 20
click at [505, 406] on span "Completed" at bounding box center [521, 410] width 77 height 22
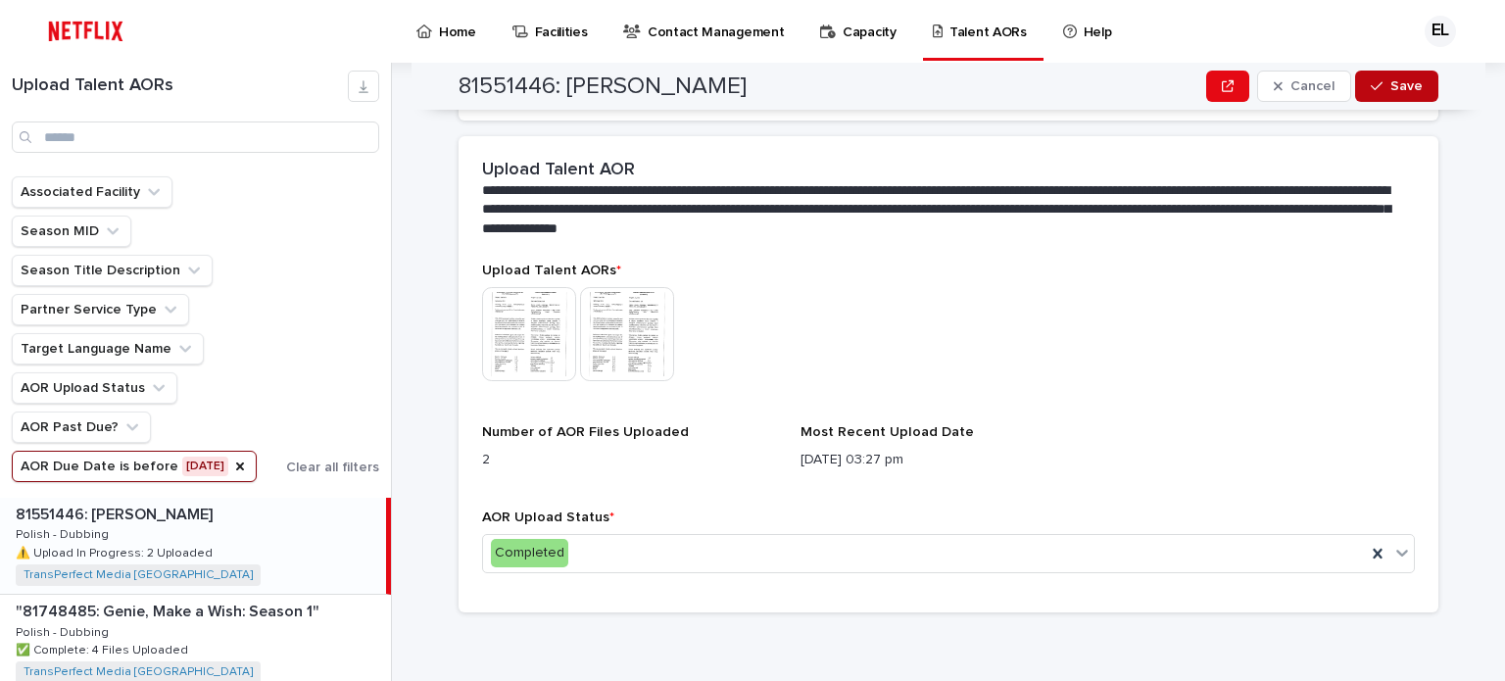
scroll to position [530, 0]
click at [1391, 86] on span "Save" at bounding box center [1407, 86] width 32 height 14
